Goal: Book appointment/travel/reservation

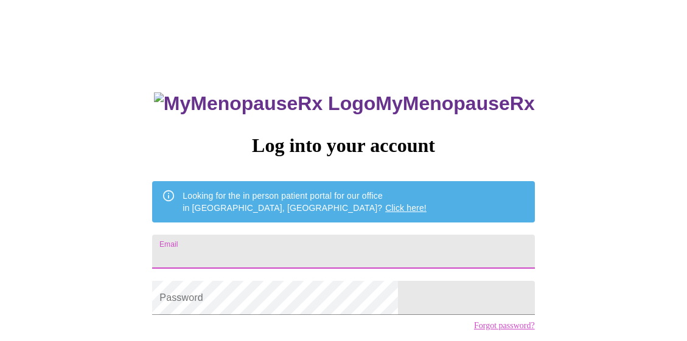
click at [312, 243] on input "Email" at bounding box center [343, 252] width 382 height 34
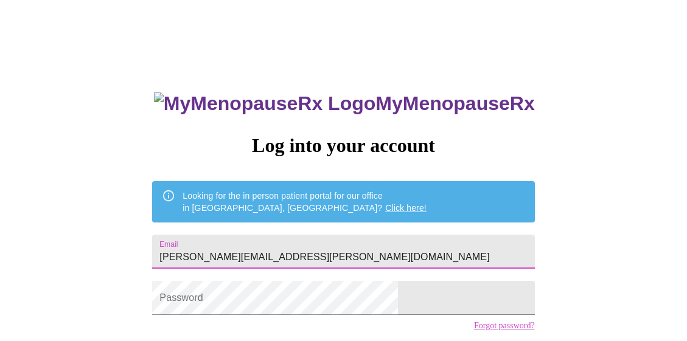
type input "[PERSON_NAME][EMAIL_ADDRESS][PERSON_NAME][DOMAIN_NAME]"
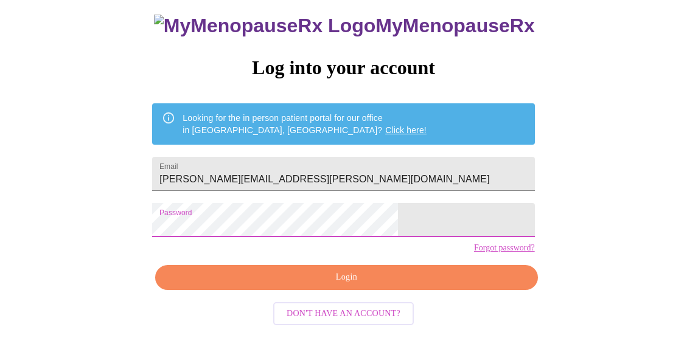
scroll to position [85, 0]
click at [381, 285] on span "Login" at bounding box center [346, 277] width 354 height 15
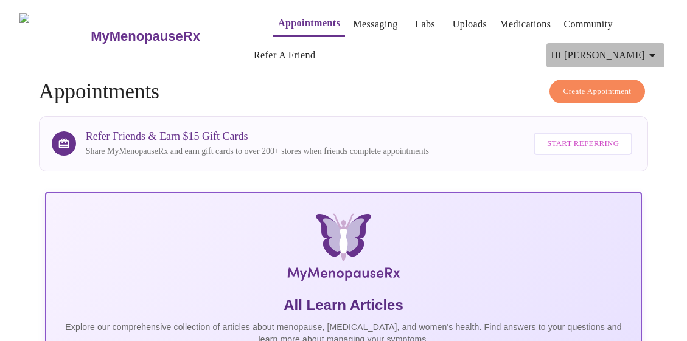
click at [648, 50] on span "Hi [PERSON_NAME]" at bounding box center [605, 55] width 108 height 17
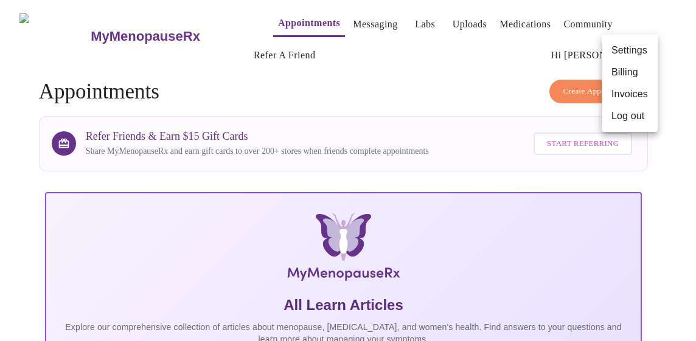
click at [511, 75] on div at bounding box center [348, 170] width 696 height 341
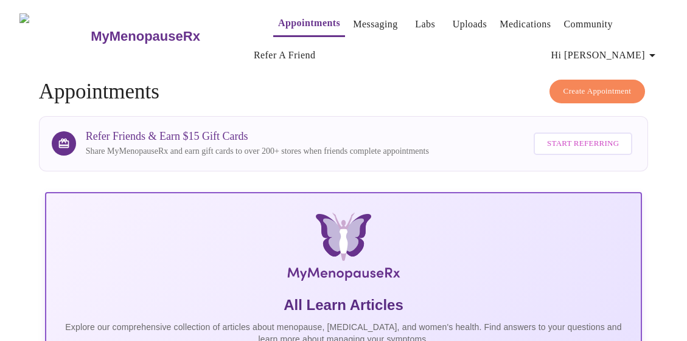
click at [289, 21] on link "Appointments" at bounding box center [309, 23] width 62 height 17
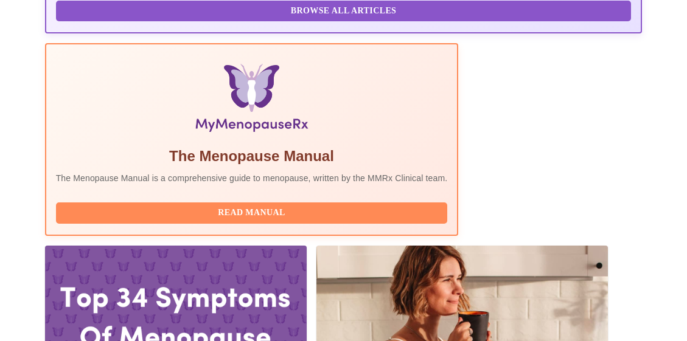
scroll to position [365, 0]
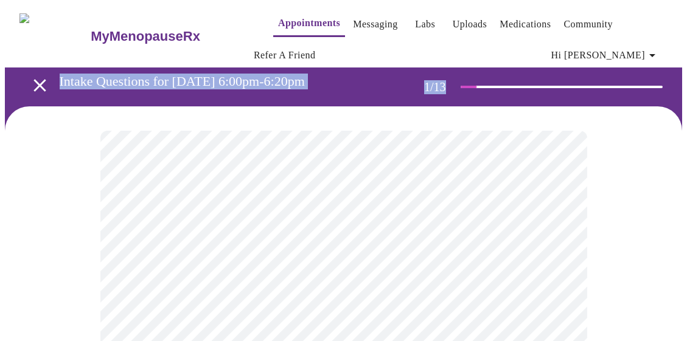
drag, startPoint x: 685, startPoint y: 59, endPoint x: 691, endPoint y: 96, distance: 37.6
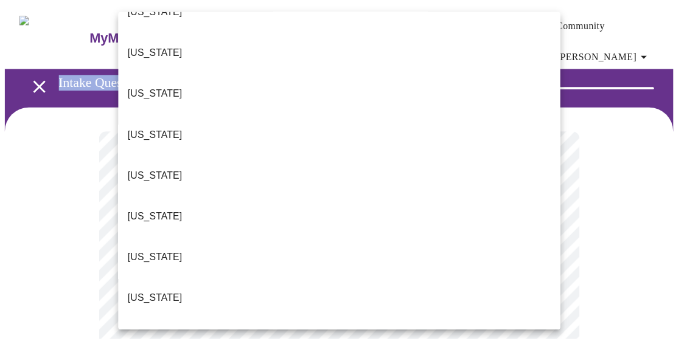
scroll to position [356, 0]
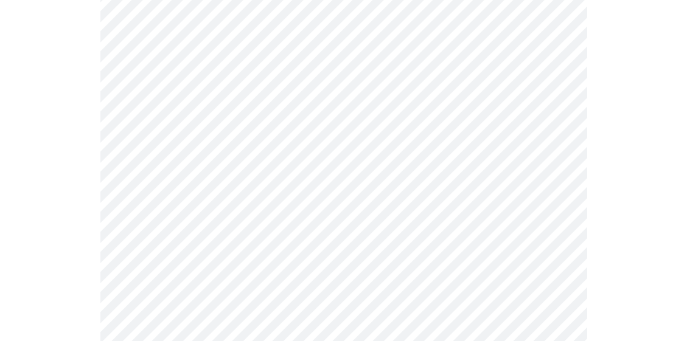
scroll to position [206, 0]
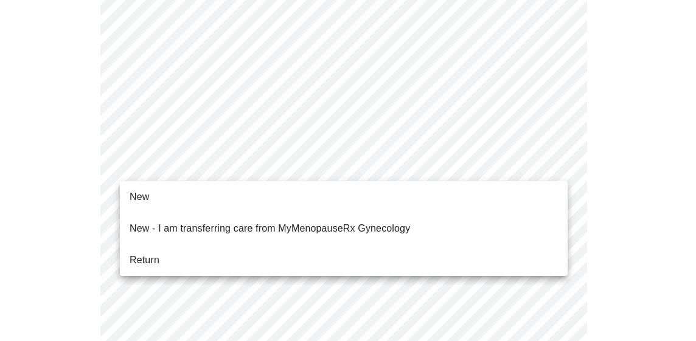
click at [219, 249] on li "Return" at bounding box center [344, 260] width 448 height 22
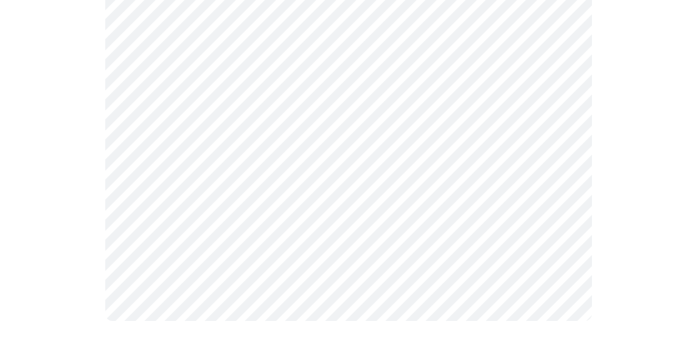
scroll to position [0, 0]
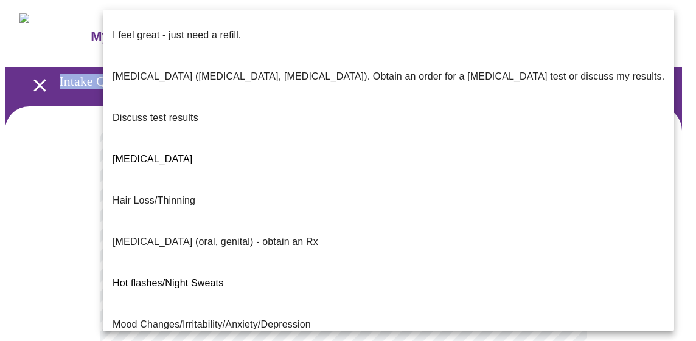
click at [213, 28] on p "I feel great - just need a refill." at bounding box center [177, 35] width 128 height 15
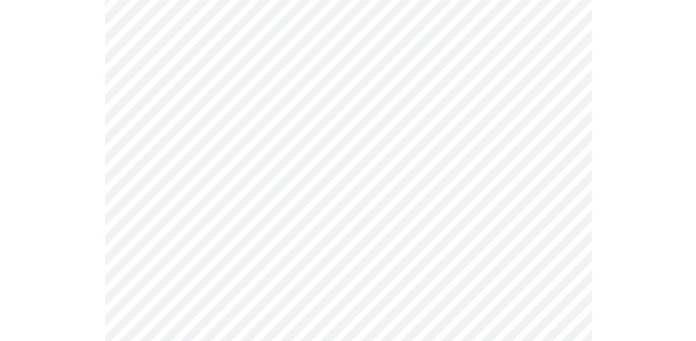
scroll to position [214, 0]
click at [558, 158] on body "MyMenopauseRx Appointments Messaging Labs Uploads Medications Community Refer a…" at bounding box center [348, 218] width 686 height 854
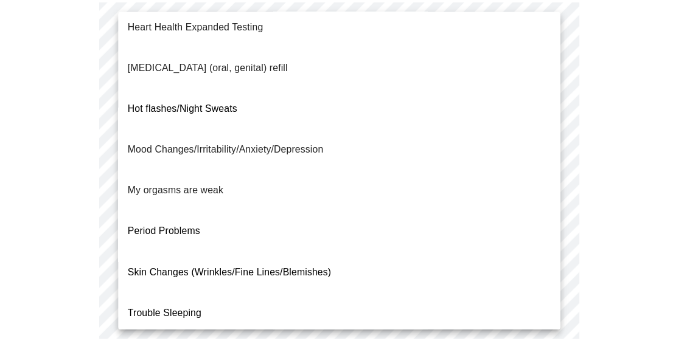
scroll to position [227, 0]
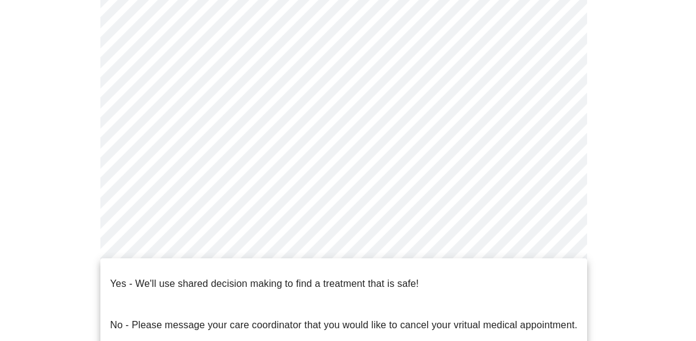
click at [455, 285] on body "MyMenopauseRx Appointments Messaging Labs Uploads Medications Community Refer a…" at bounding box center [348, 214] width 686 height 846
click at [389, 277] on p "Yes - We'll use shared decision making to find a treatment that is safe!" at bounding box center [264, 284] width 308 height 15
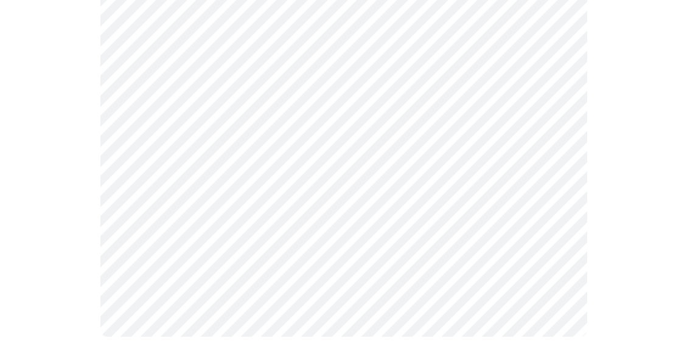
scroll to position [0, 0]
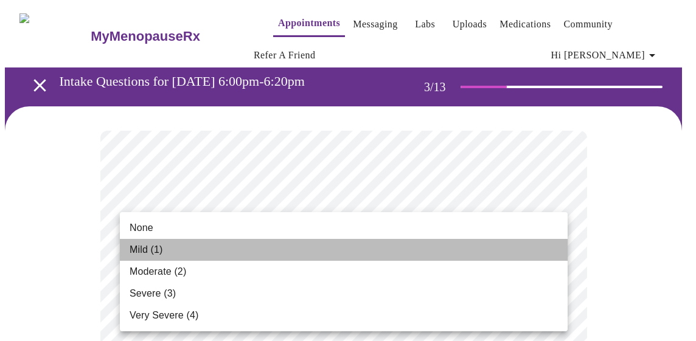
click at [256, 258] on li "Mild (1)" at bounding box center [344, 250] width 448 height 22
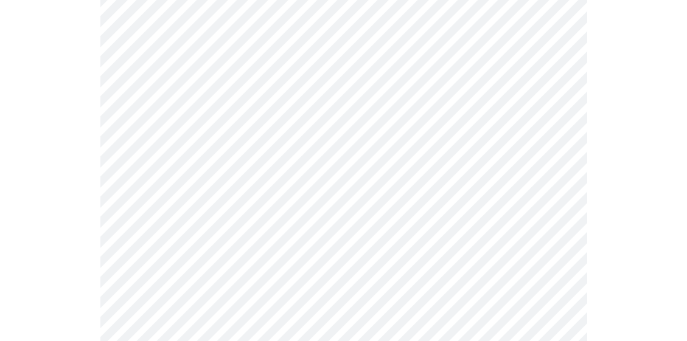
scroll to position [273, 0]
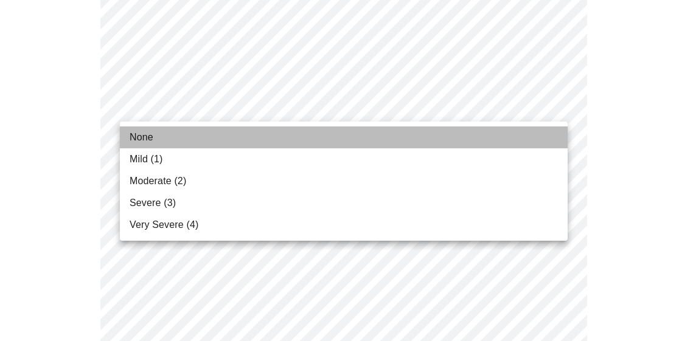
click at [455, 140] on li "None" at bounding box center [344, 137] width 448 height 22
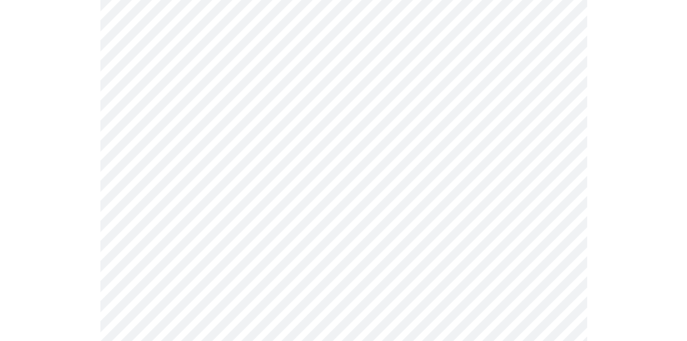
scroll to position [475, 0]
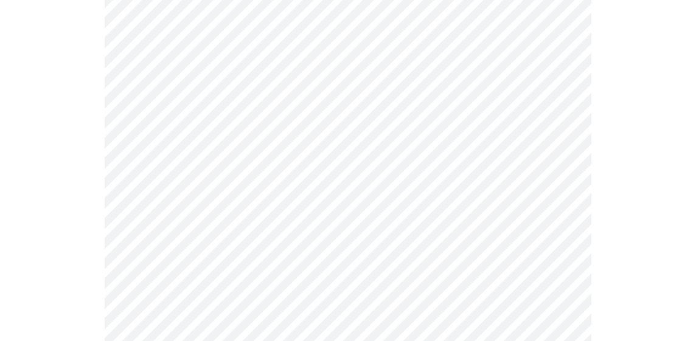
click at [562, 110] on body "MyMenopauseRx Appointments Messaging Labs Uploads Medications Community Refer a…" at bounding box center [348, 330] width 686 height 1601
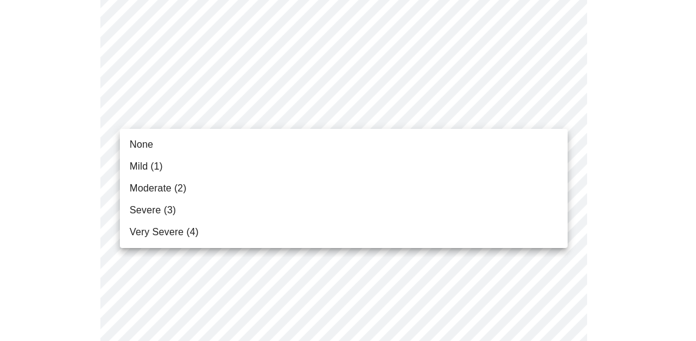
click at [415, 151] on li "None" at bounding box center [344, 145] width 448 height 22
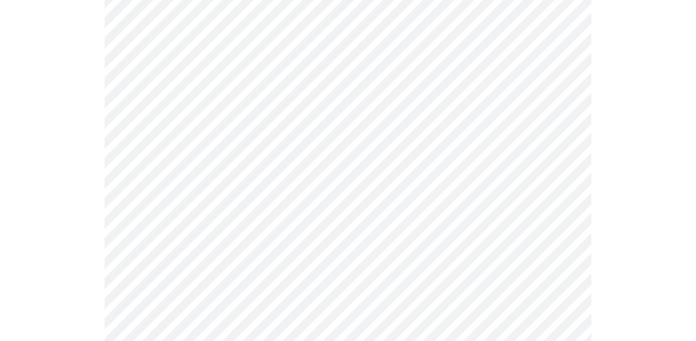
click at [556, 189] on body "MyMenopauseRx Appointments Messaging Labs Uploads Medications Community Refer a…" at bounding box center [348, 322] width 686 height 1584
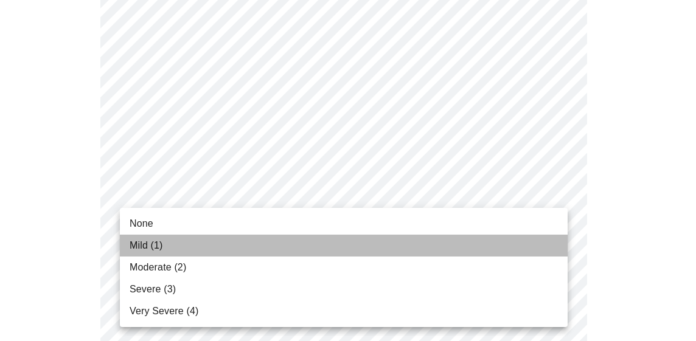
click at [345, 255] on li "Mild (1)" at bounding box center [344, 246] width 448 height 22
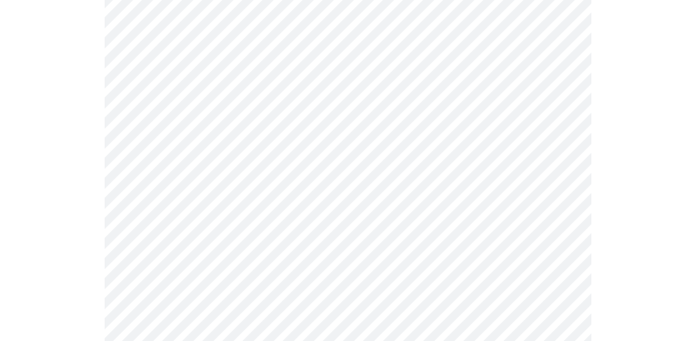
click at [539, 259] on body "MyMenopauseRx Appointments Messaging Labs Uploads Medications Community Refer a…" at bounding box center [348, 313] width 686 height 1566
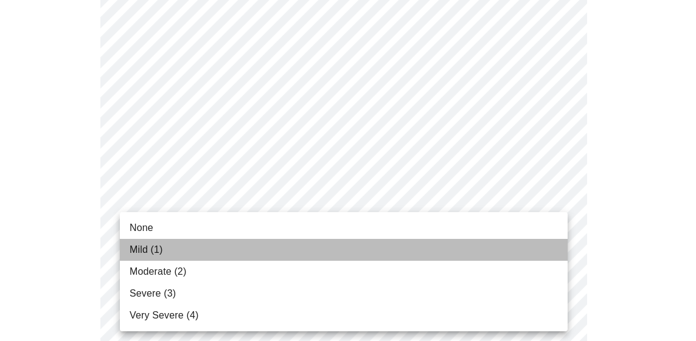
click at [359, 257] on li "Mild (1)" at bounding box center [344, 250] width 448 height 22
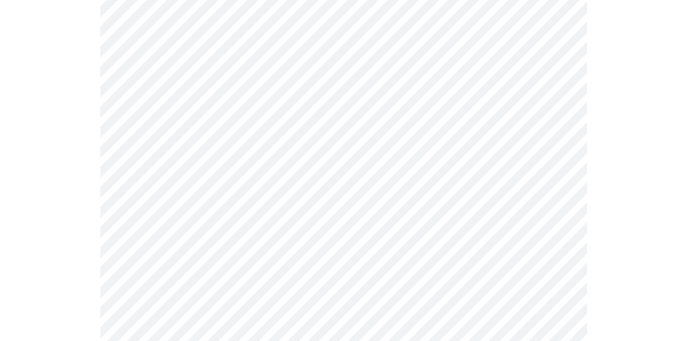
scroll to position [680, 0]
click at [556, 162] on body "MyMenopauseRx Appointments Messaging Labs Uploads Medications Community Refer a…" at bounding box center [343, 99] width 677 height 1549
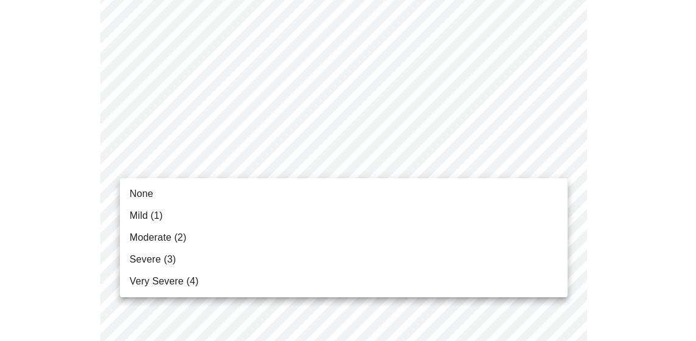
click at [459, 221] on li "Mild (1)" at bounding box center [344, 216] width 448 height 22
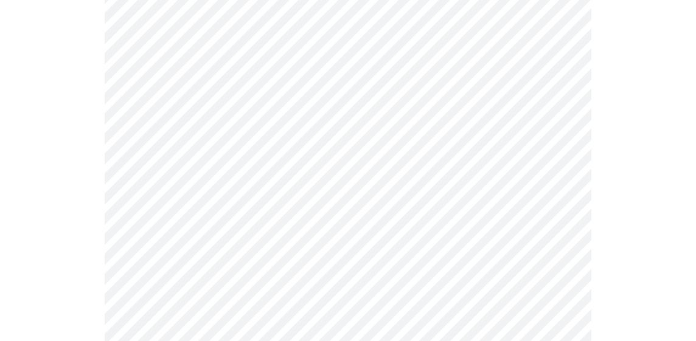
click at [553, 259] on body "MyMenopauseRx Appointments Messaging Labs Uploads Medications Community Refer a…" at bounding box center [348, 91] width 686 height 1532
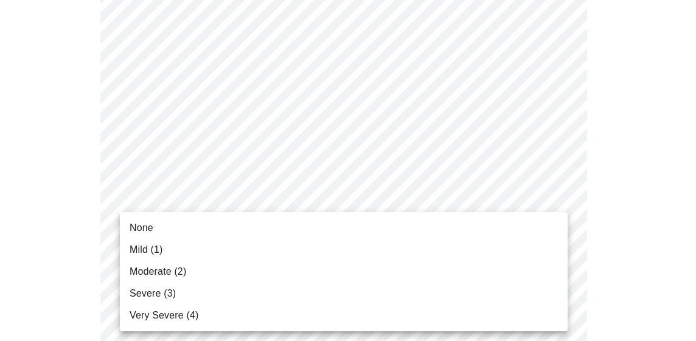
click at [454, 258] on li "Mild (1)" at bounding box center [344, 250] width 448 height 22
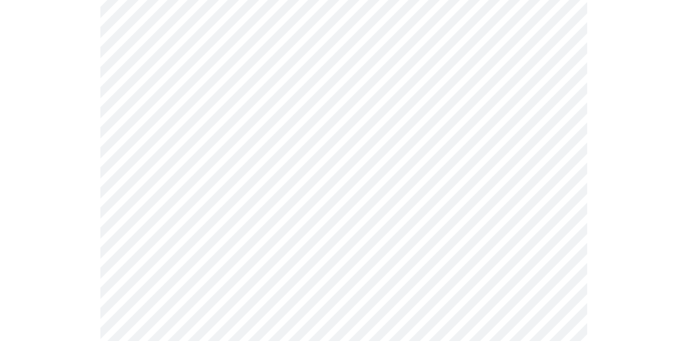
scroll to position [853, 0]
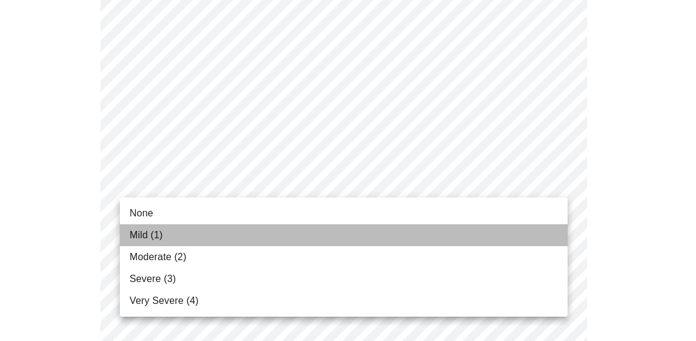
click at [457, 237] on li "Mild (1)" at bounding box center [344, 235] width 448 height 22
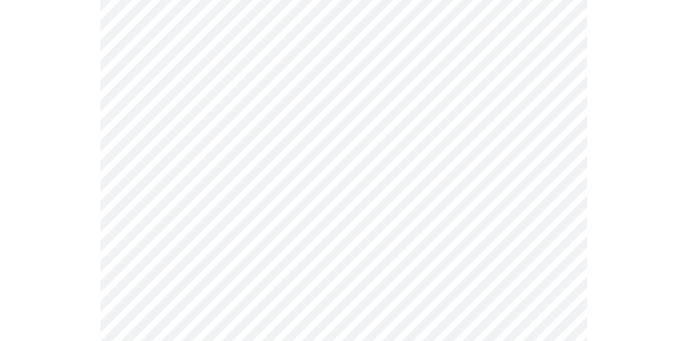
scroll to position [991, 0]
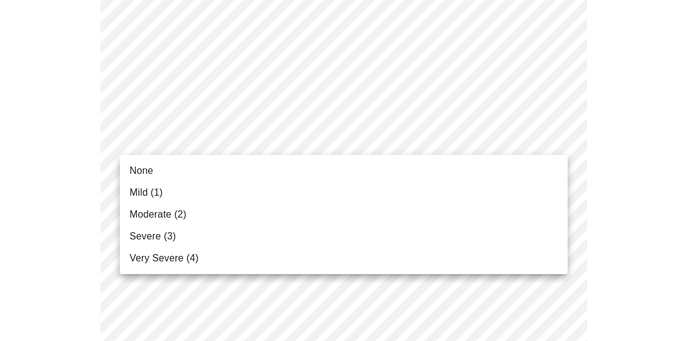
click at [282, 182] on li "Mild (1)" at bounding box center [344, 193] width 448 height 22
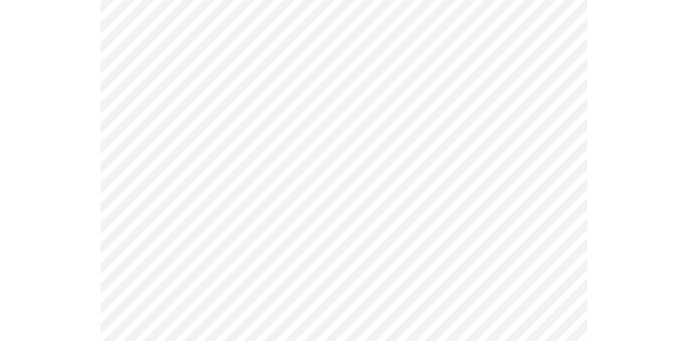
scroll to position [1104, 0]
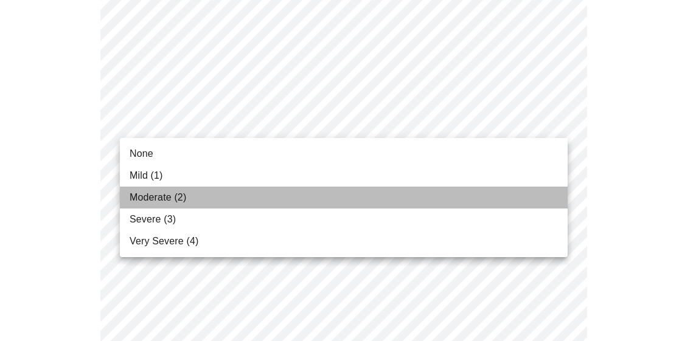
click at [206, 208] on li "Moderate (2)" at bounding box center [344, 198] width 448 height 22
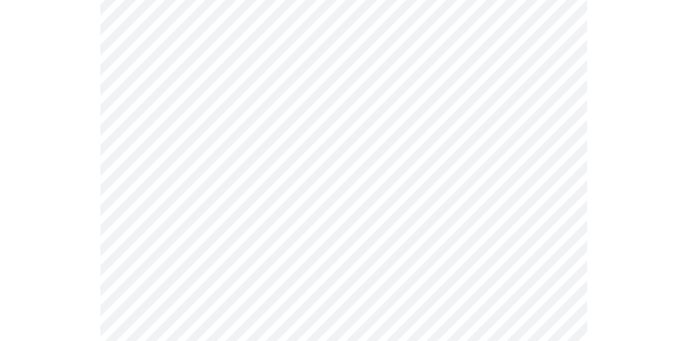
scroll to position [284, 0]
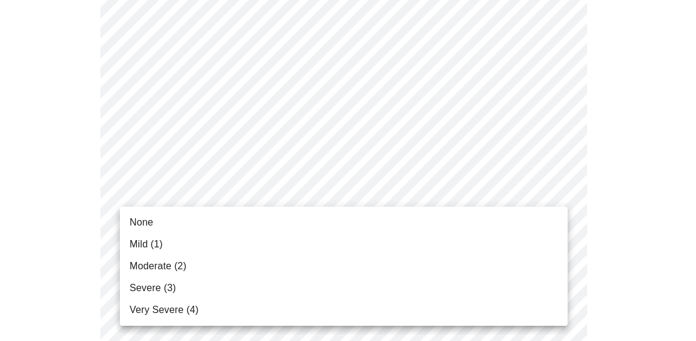
click at [306, 213] on li "None" at bounding box center [344, 223] width 448 height 22
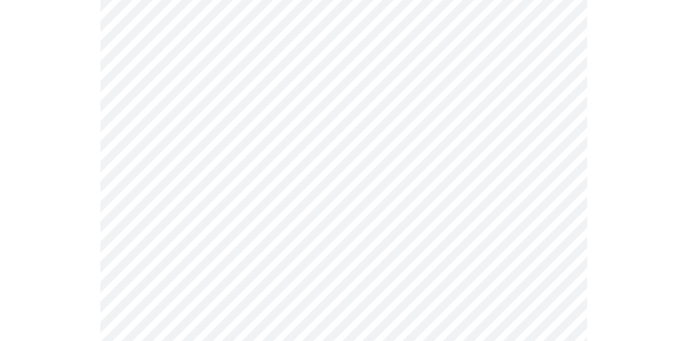
scroll to position [485, 0]
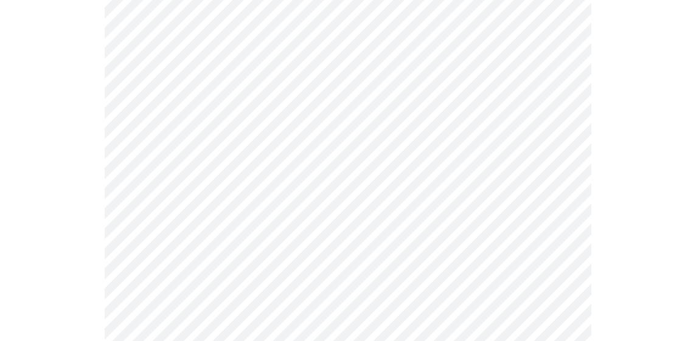
click at [415, 260] on body "MyMenopauseRx Appointments Messaging Labs Uploads Medications Community Refer a…" at bounding box center [348, 128] width 686 height 1217
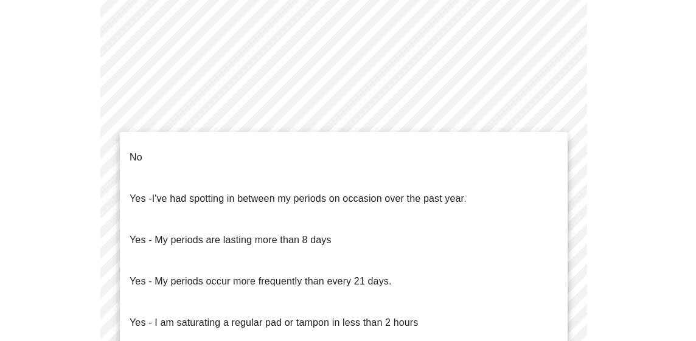
click at [294, 153] on li "No" at bounding box center [344, 157] width 448 height 41
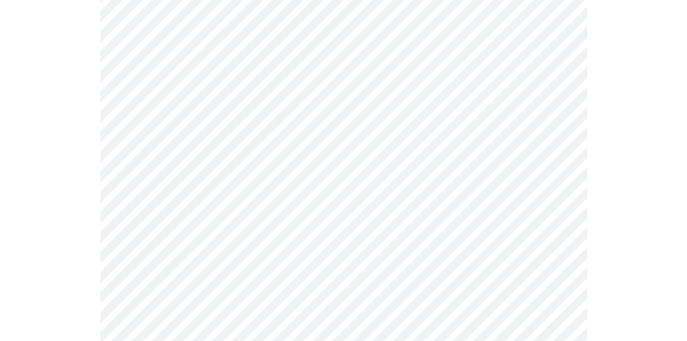
scroll to position [725, 0]
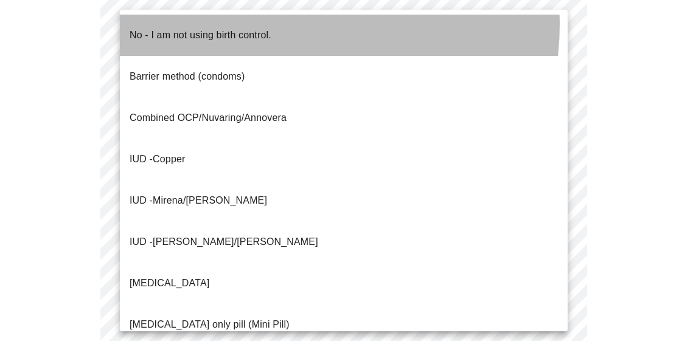
click at [271, 28] on p "No - I am not using birth control." at bounding box center [201, 35] width 142 height 15
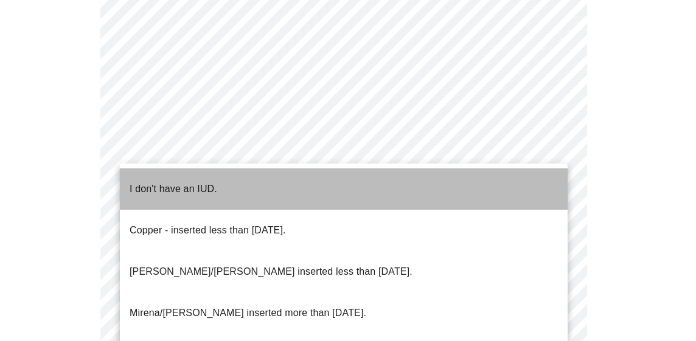
click at [361, 194] on li "I don't have an IUD." at bounding box center [344, 188] width 448 height 41
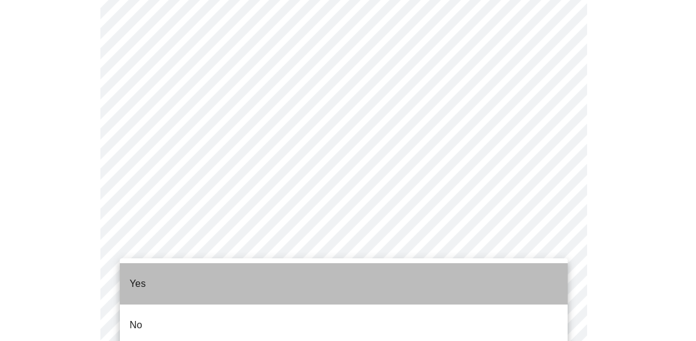
click at [420, 277] on li "Yes" at bounding box center [344, 283] width 448 height 41
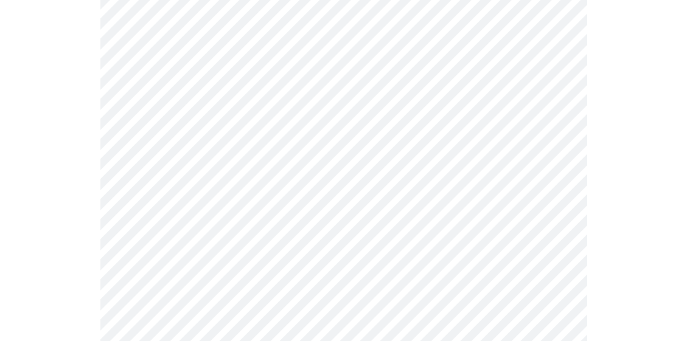
scroll to position [260, 0]
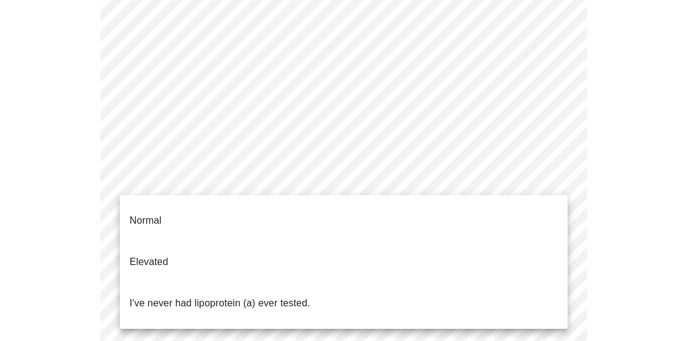
click at [553, 179] on body "MyMenopauseRx Appointments Messaging Labs Uploads Medications Community Refer a…" at bounding box center [348, 203] width 686 height 916
click at [263, 296] on p "I've never had lipoprotein (a) ever tested." at bounding box center [220, 303] width 181 height 15
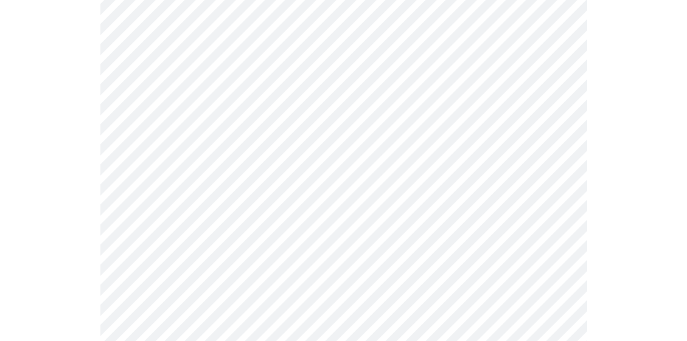
scroll to position [3200, 0]
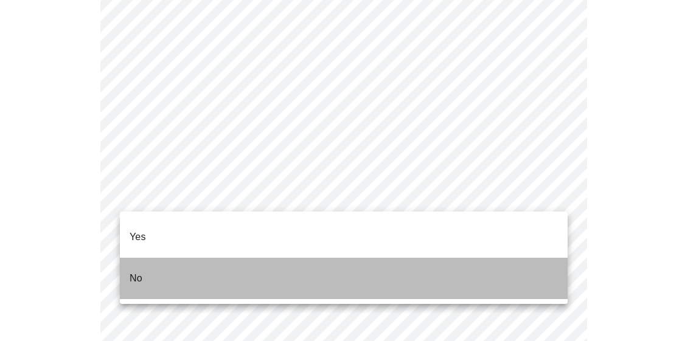
click at [305, 263] on li "No" at bounding box center [344, 278] width 448 height 41
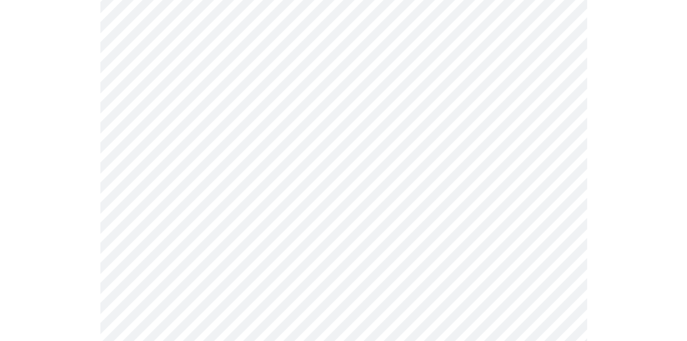
scroll to position [862, 0]
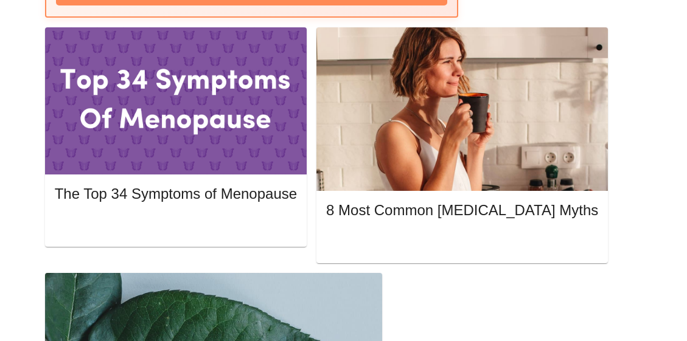
scroll to position [592, 0]
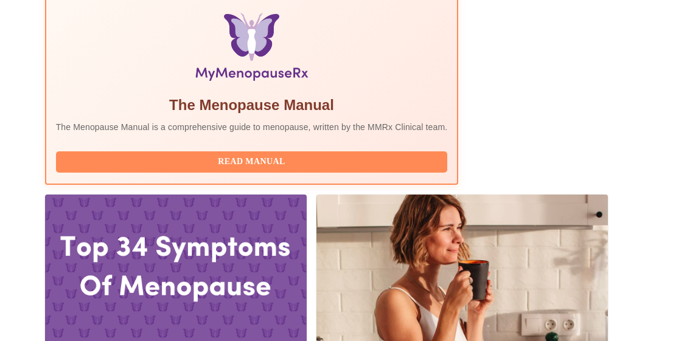
scroll to position [412, 0]
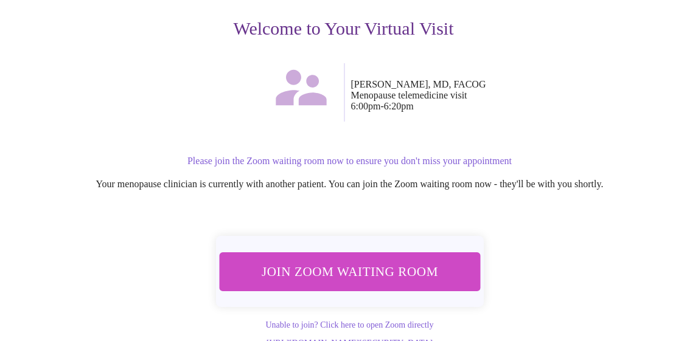
scroll to position [147, 0]
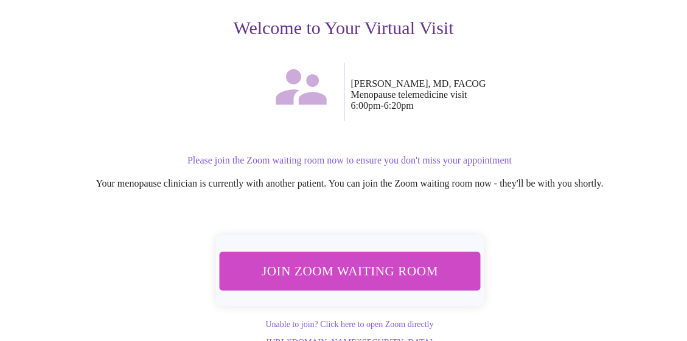
click at [428, 261] on span "Join Zoom Waiting Room" at bounding box center [349, 271] width 230 height 23
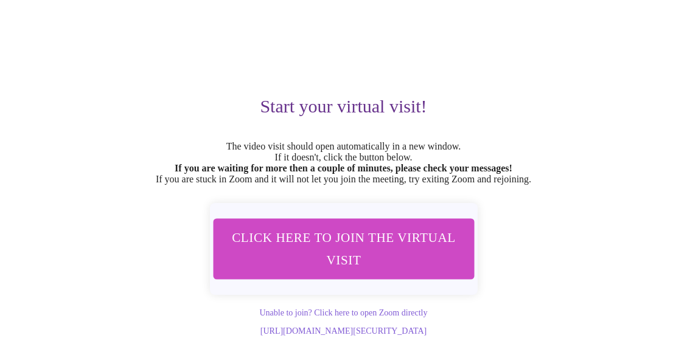
scroll to position [95, 0]
